Goal: Navigation & Orientation: Find specific page/section

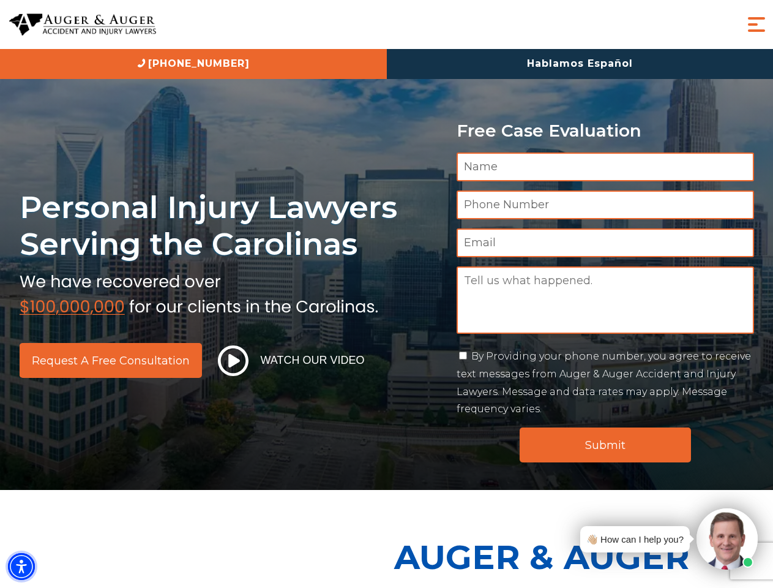
click at [21, 566] on img "Accessibility Menu" at bounding box center [21, 566] width 27 height 27
